Goal: Communication & Community: Answer question/provide support

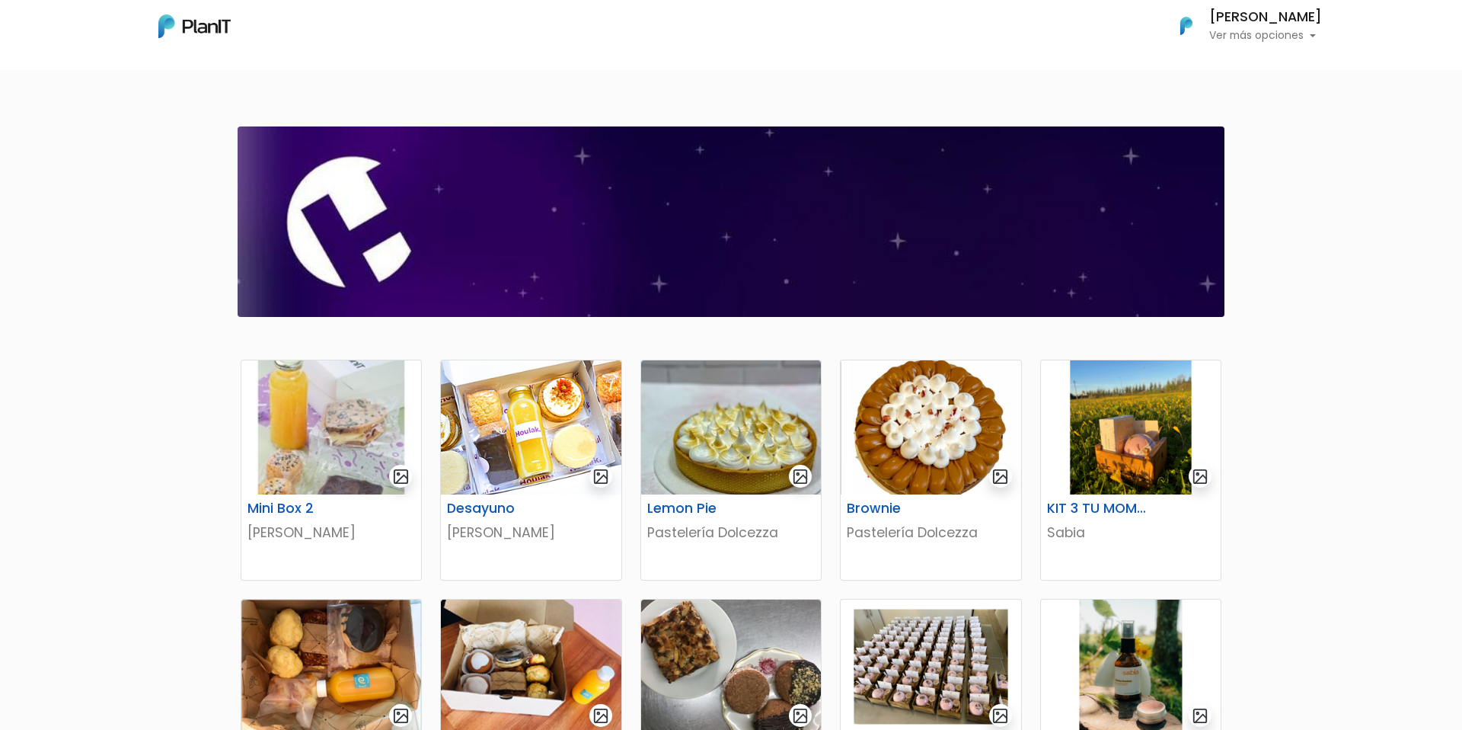
click at [1247, 30] on p "Ver más opciones" at bounding box center [1265, 35] width 113 height 11
click at [1231, 64] on span "Mis Compras" at bounding box center [1238, 68] width 78 height 18
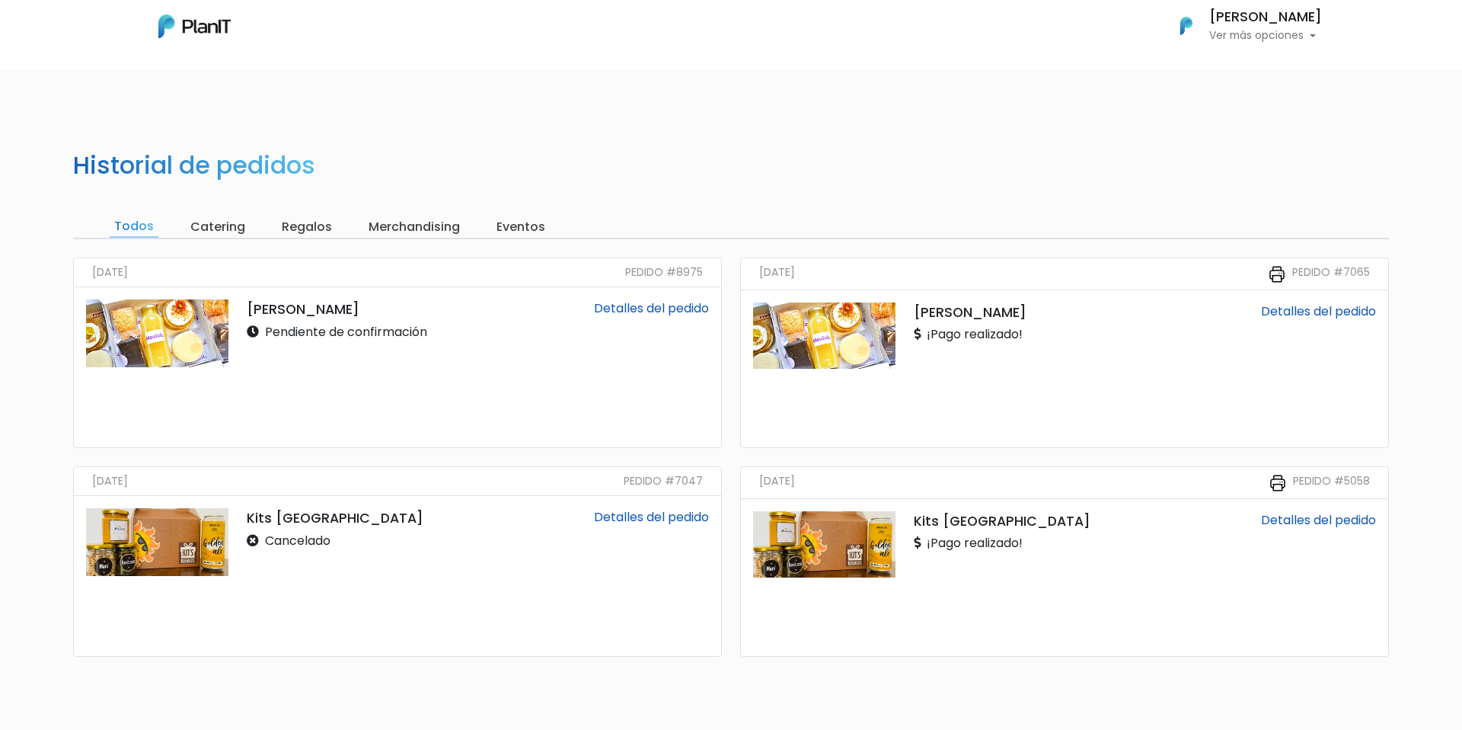
click at [631, 308] on link "Detalles del pedido" at bounding box center [651, 308] width 115 height 18
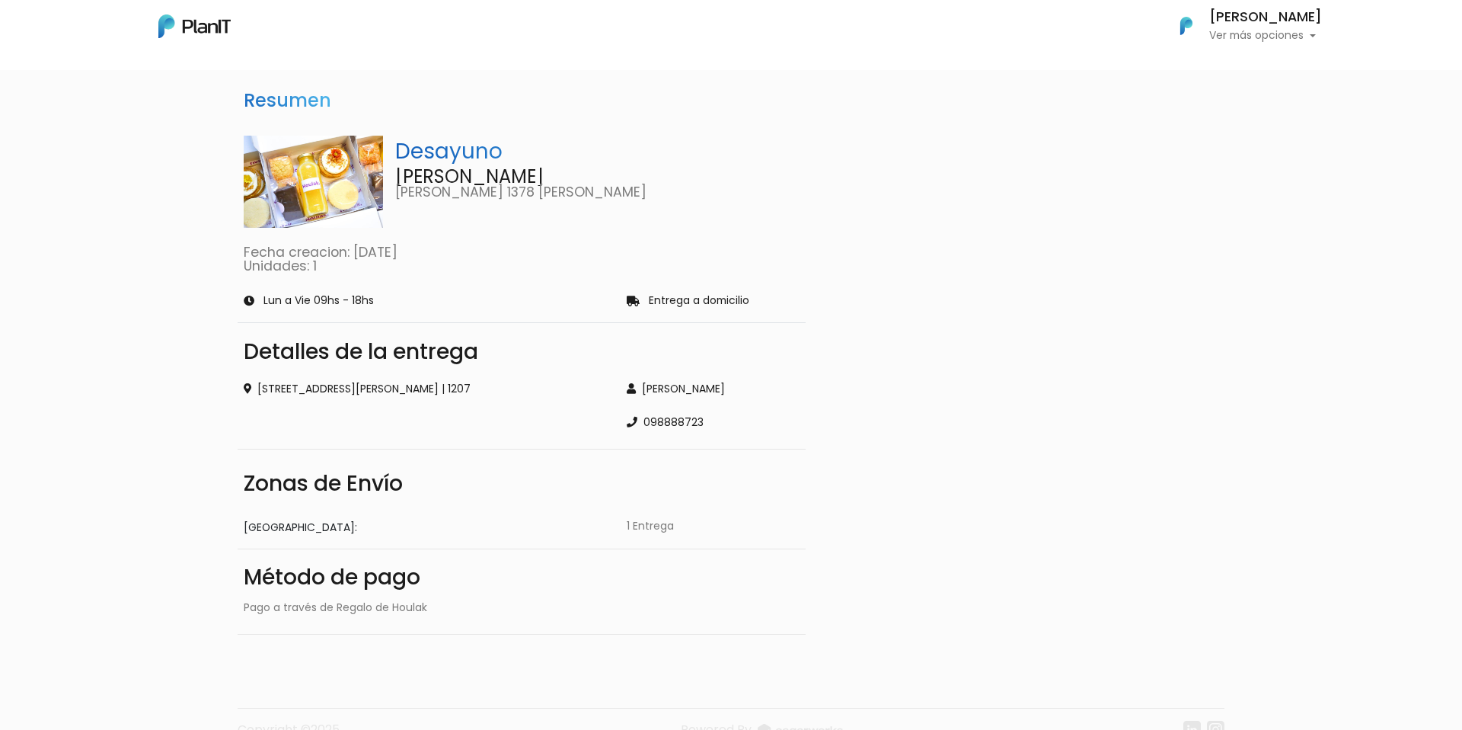
scroll to position [75, 0]
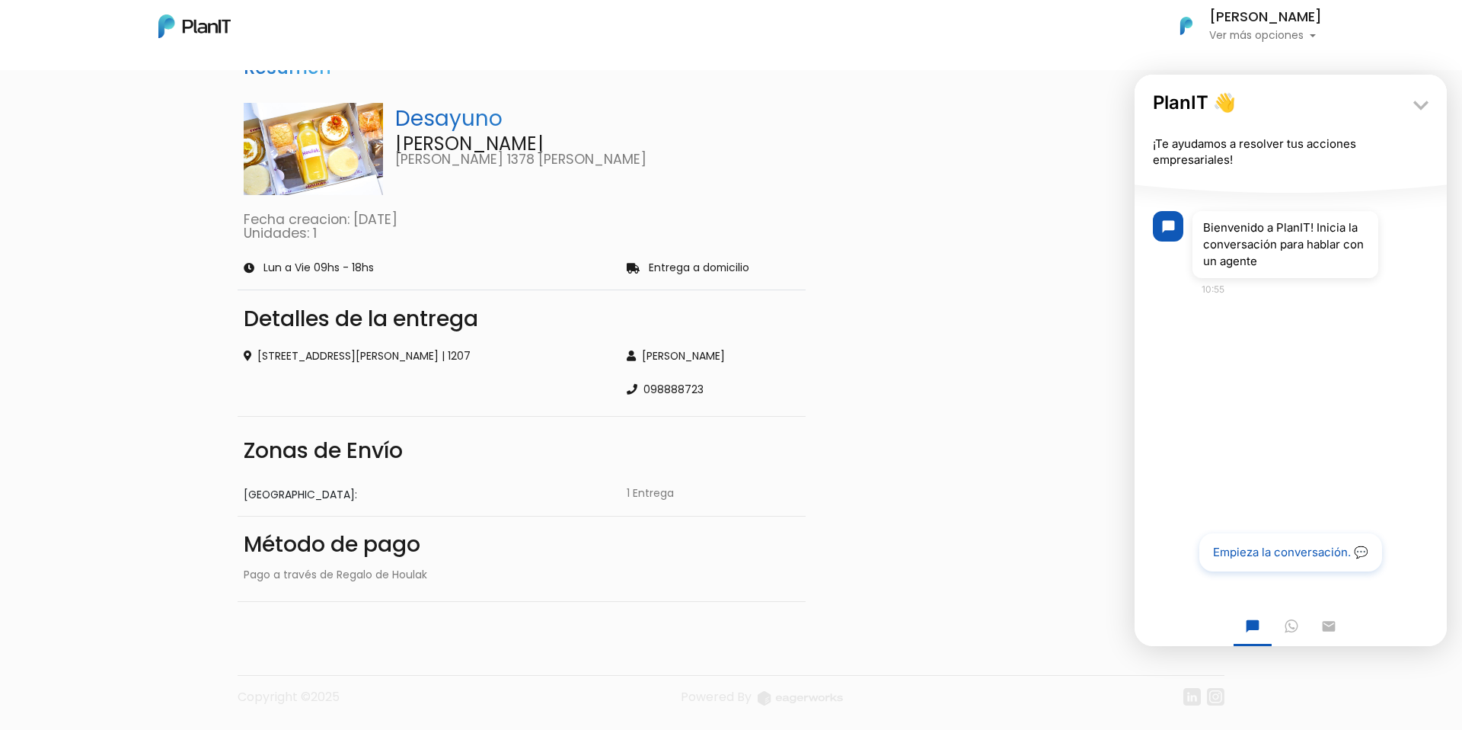
click at [1229, 542] on button "Empieza la conversación. 💬" at bounding box center [1290, 552] width 183 height 38
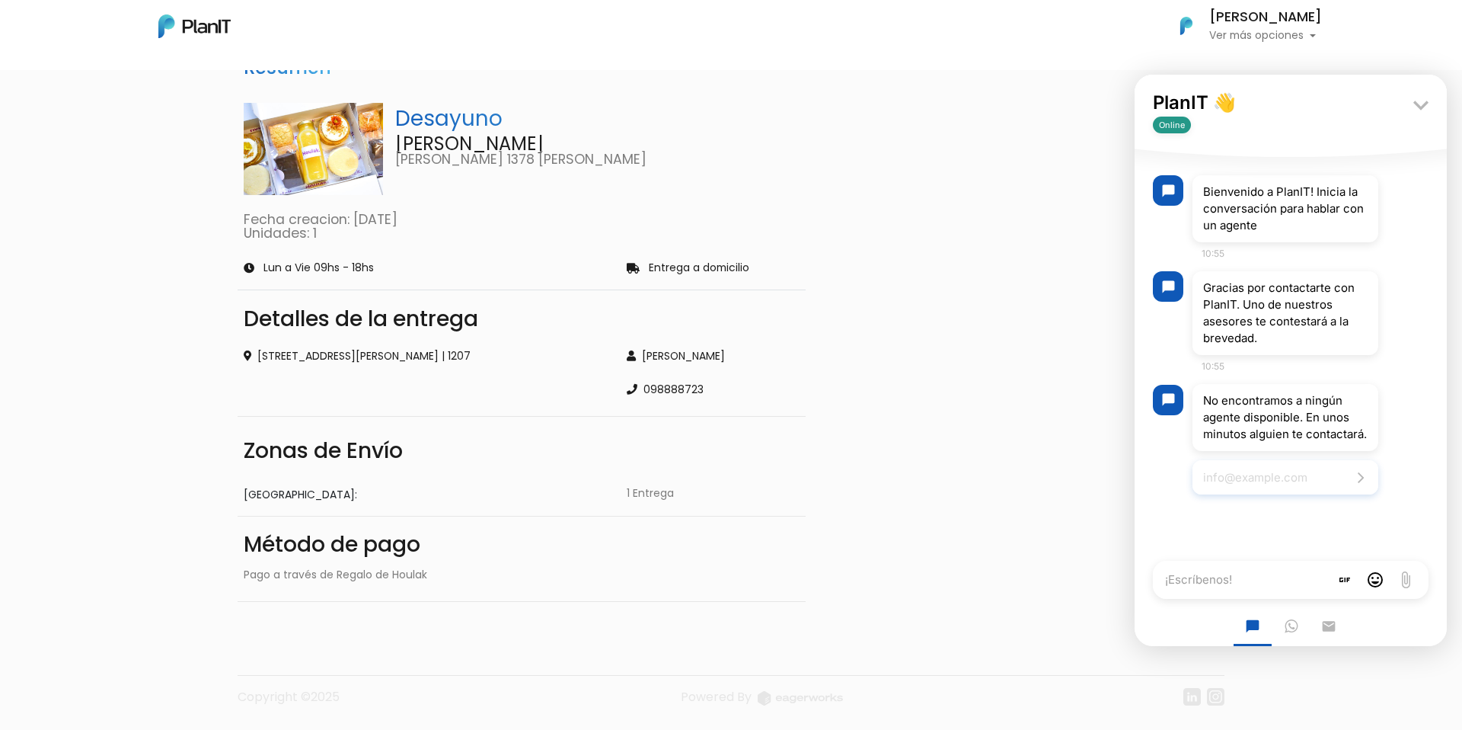
click at [1259, 489] on input "Email address" at bounding box center [1286, 477] width 186 height 34
click at [1365, 487] on button "Submit email" at bounding box center [1361, 476] width 21 height 21
click at [1277, 522] on div "chat_bubble Bienvenido a PlanIT! Inicia la conversación para hablar con un agen…" at bounding box center [1291, 339] width 312 height 365
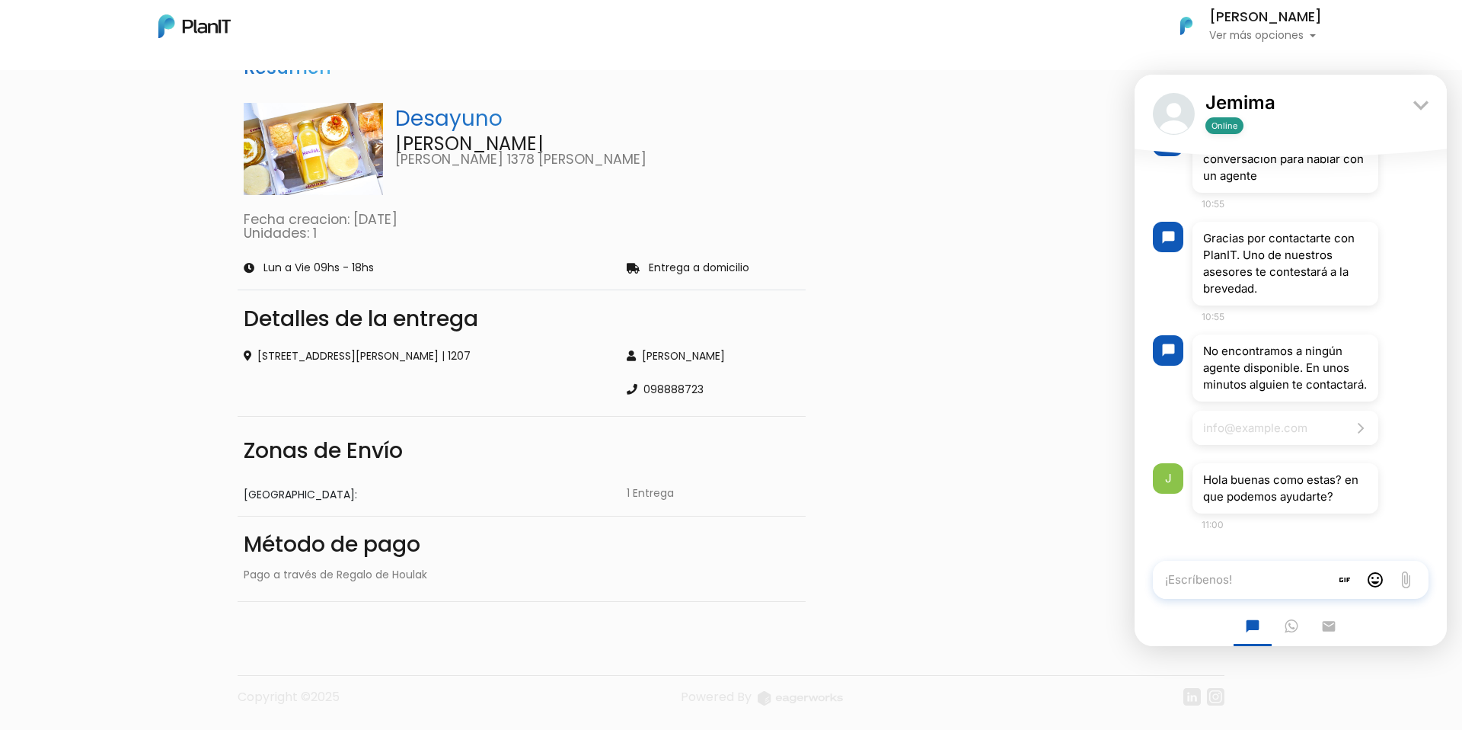
click at [1257, 580] on textarea "¡Escríbenos!" at bounding box center [1241, 579] width 177 height 38
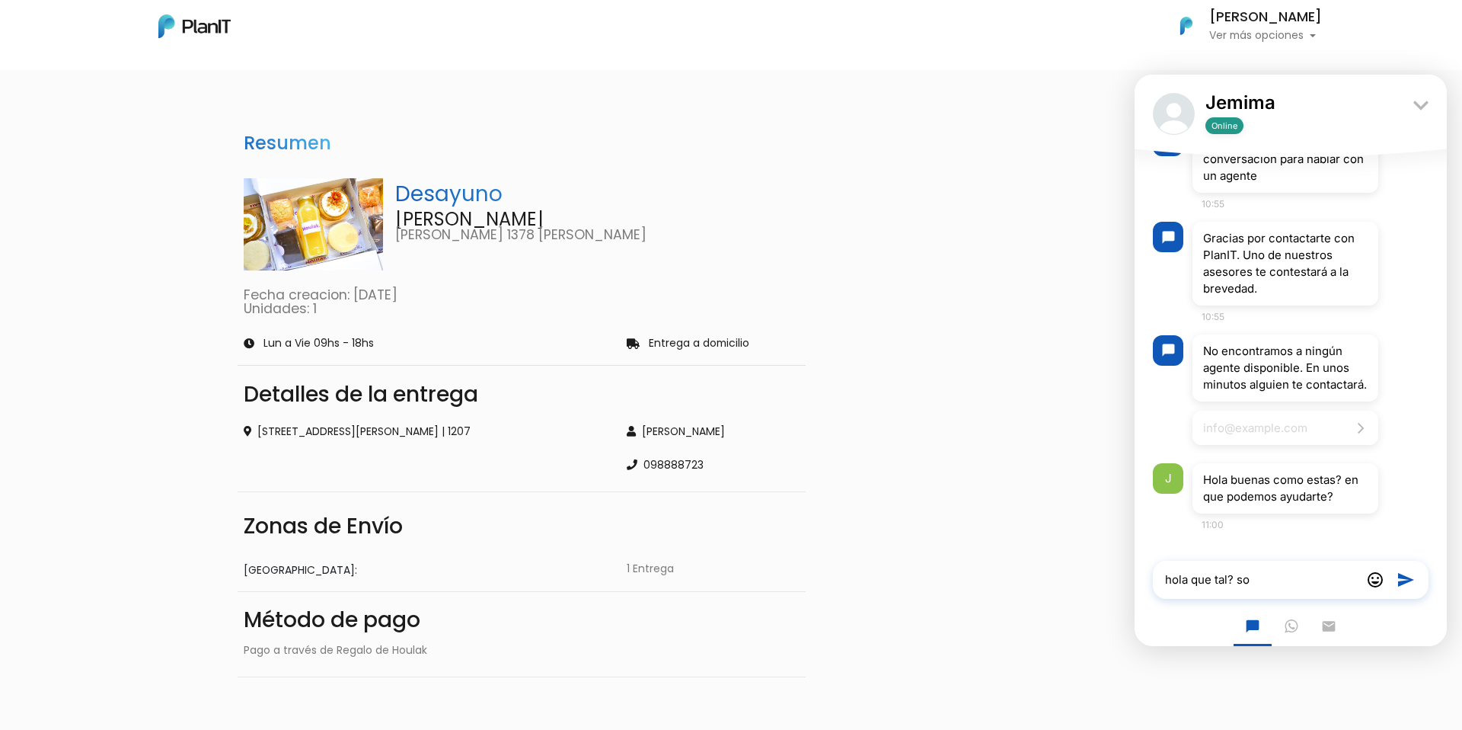
scroll to position [4, 0]
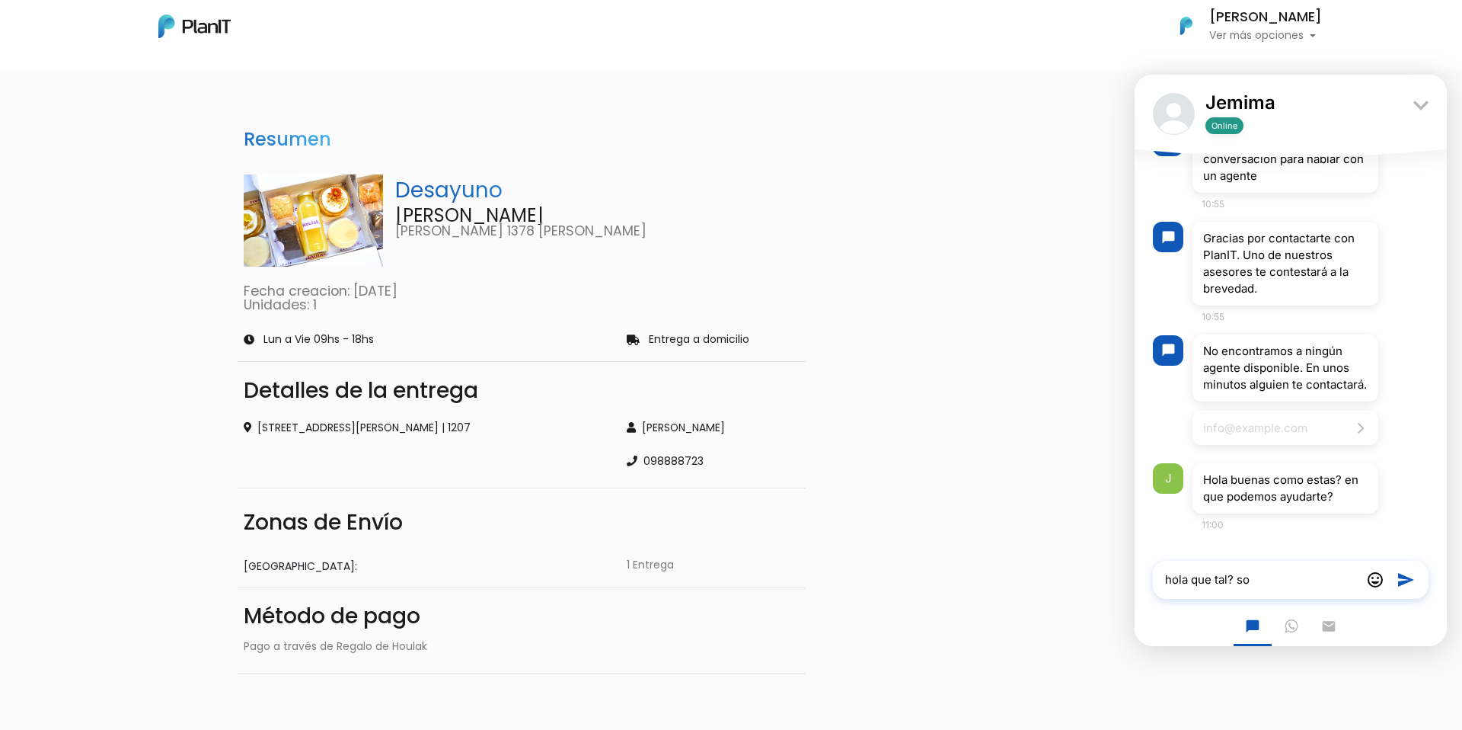
type textarea "hola que tal? so"
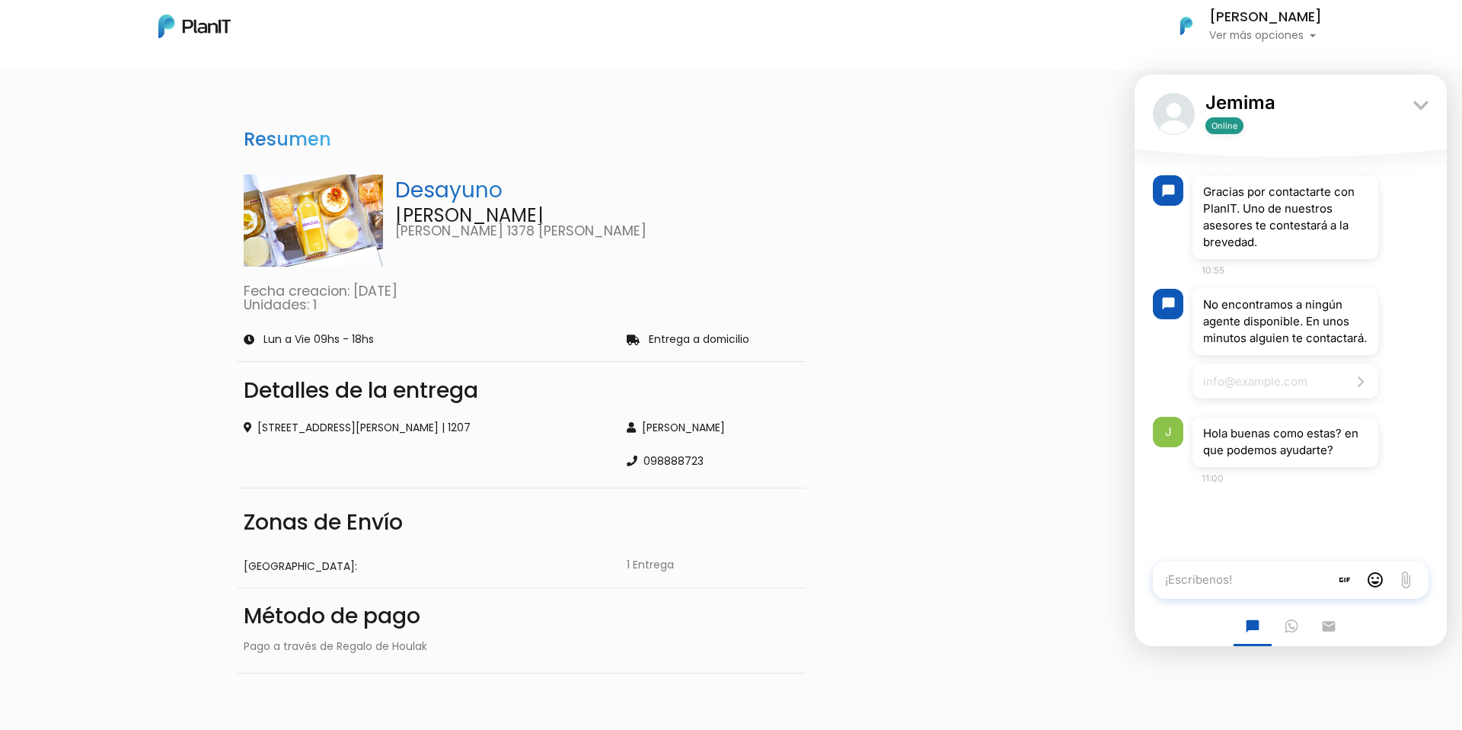
click at [1213, 581] on textarea "¡Escríbenos!" at bounding box center [1241, 579] width 177 height 38
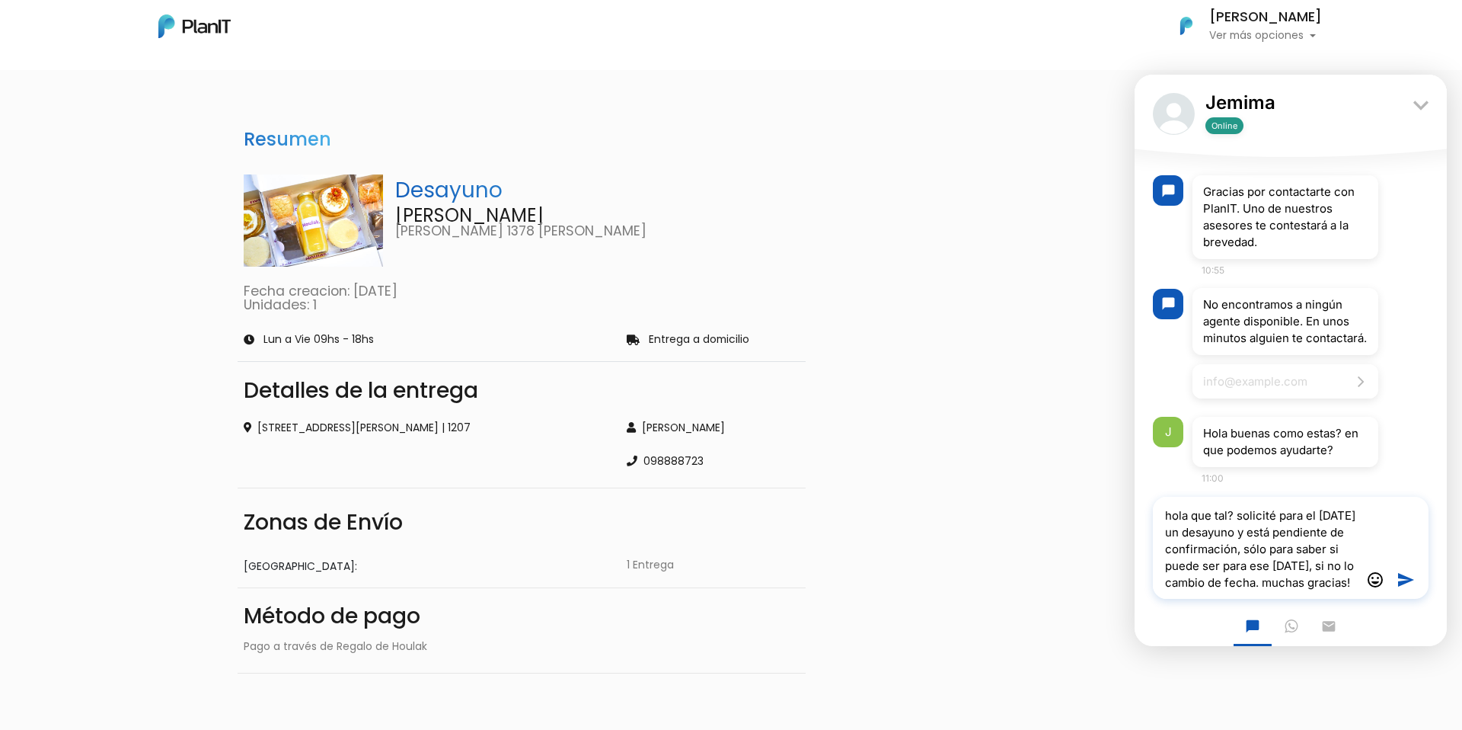
scroll to position [14, 0]
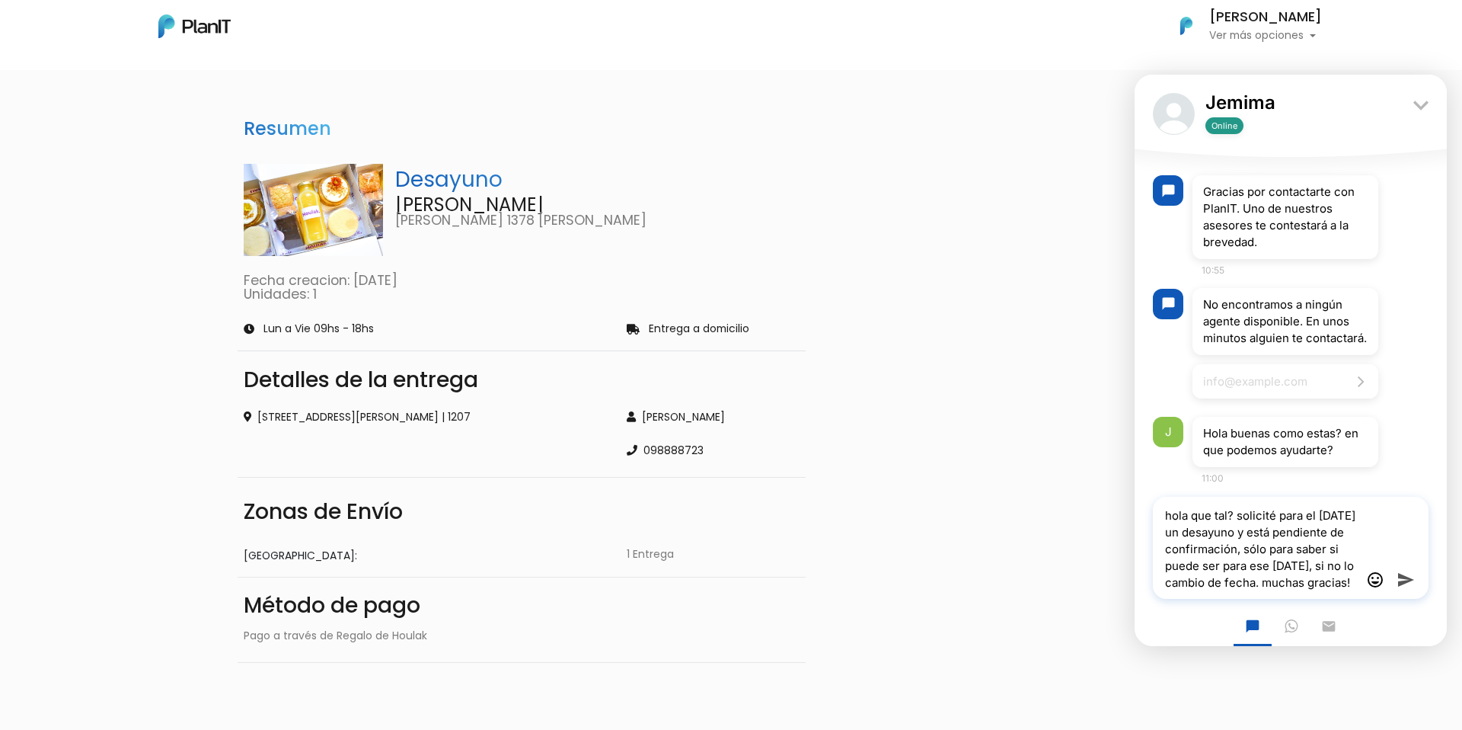
type textarea "hola que tal? solicité para el [DATE] un desayuno y está pendiente de confirmac…"
click at [1410, 575] on icon "send" at bounding box center [1406, 579] width 18 height 18
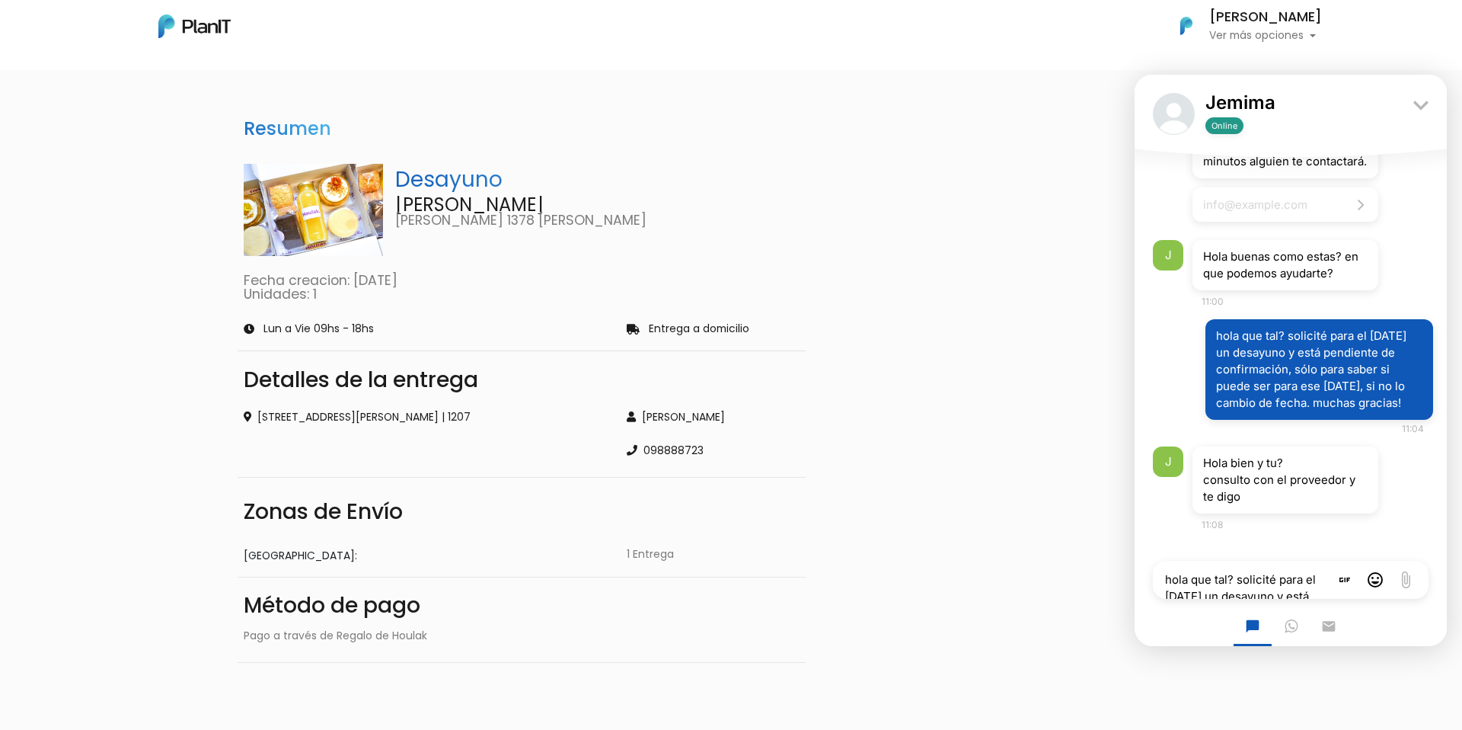
scroll to position [75, 0]
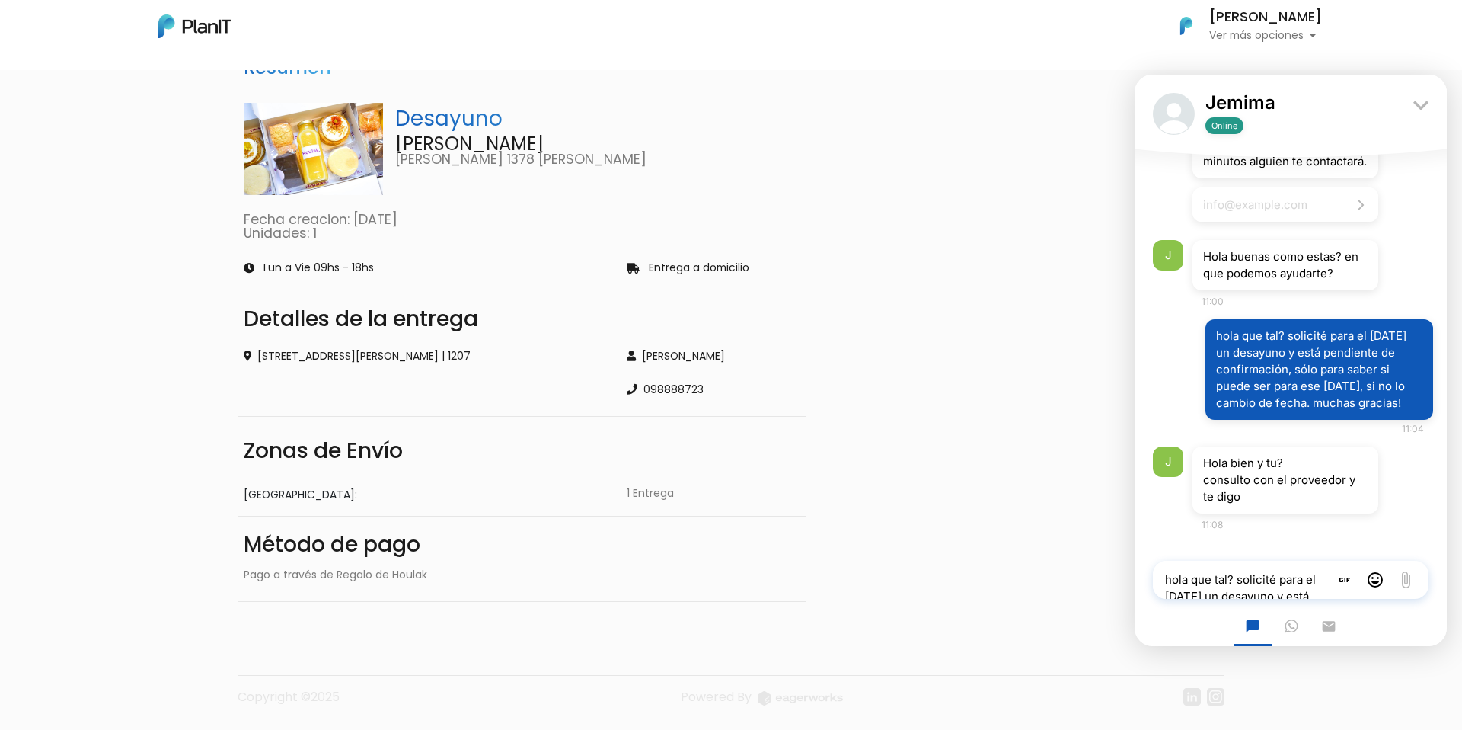
click at [1246, 574] on textarea "hola que tal? solicité para el [DATE] un desayuno y está pendiente de confirmac…" at bounding box center [1241, 579] width 177 height 38
type textarea "muy amable!"
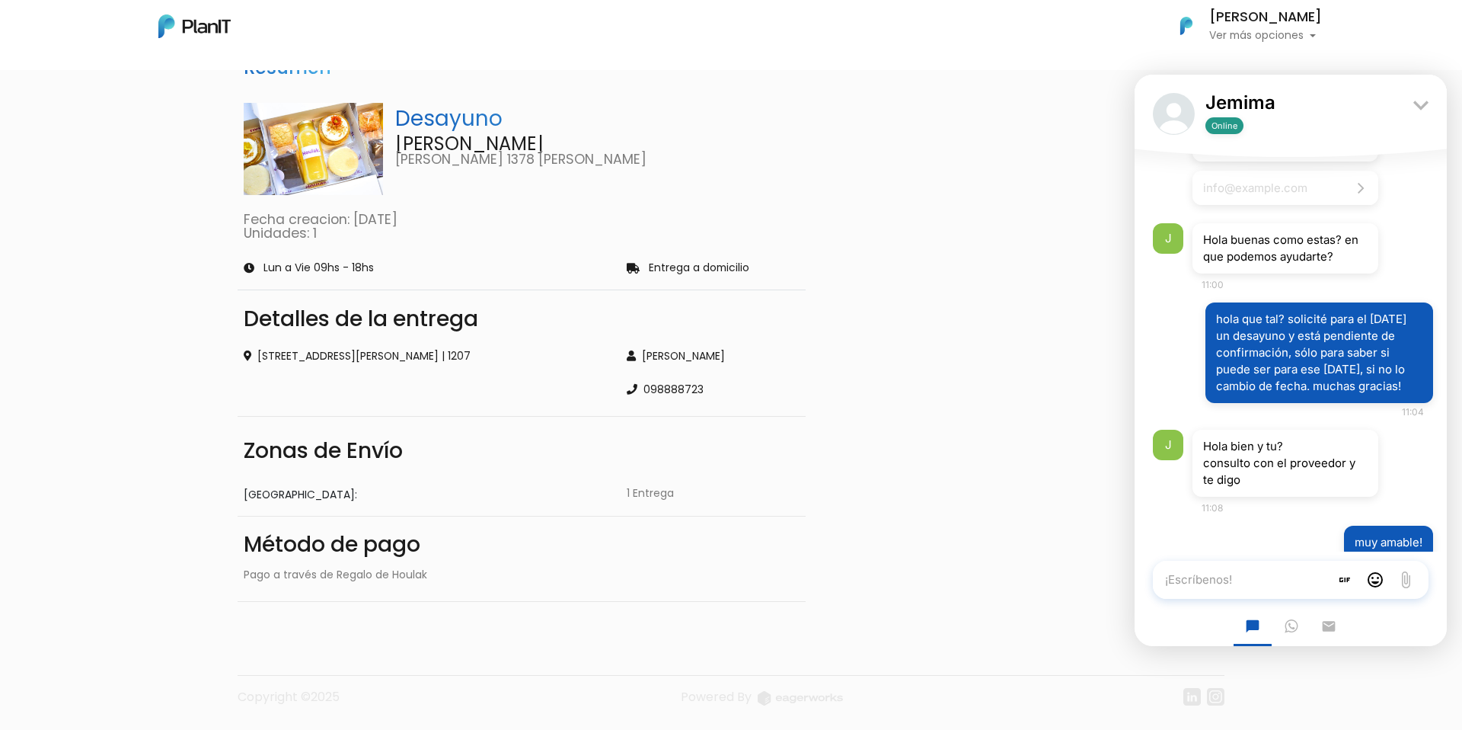
scroll to position [254, 0]
